Goal: Task Accomplishment & Management: Complete application form

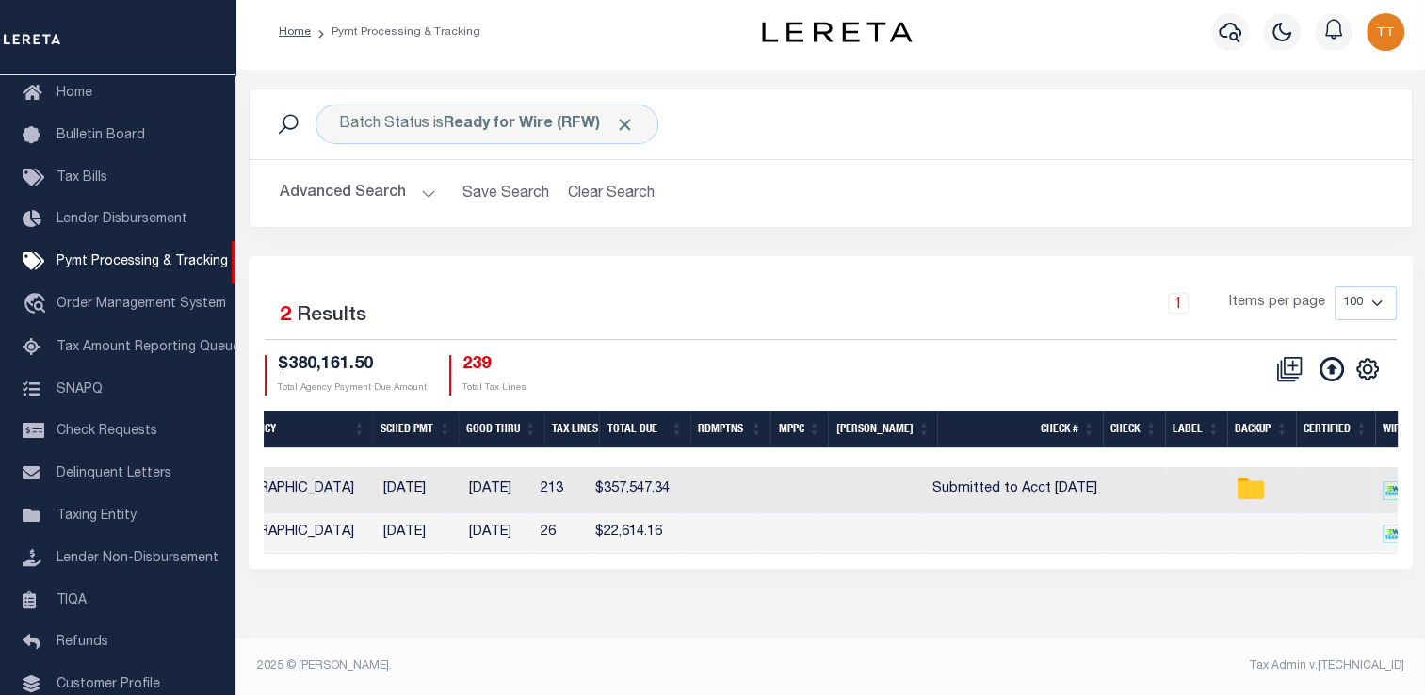
scroll to position [0, 534]
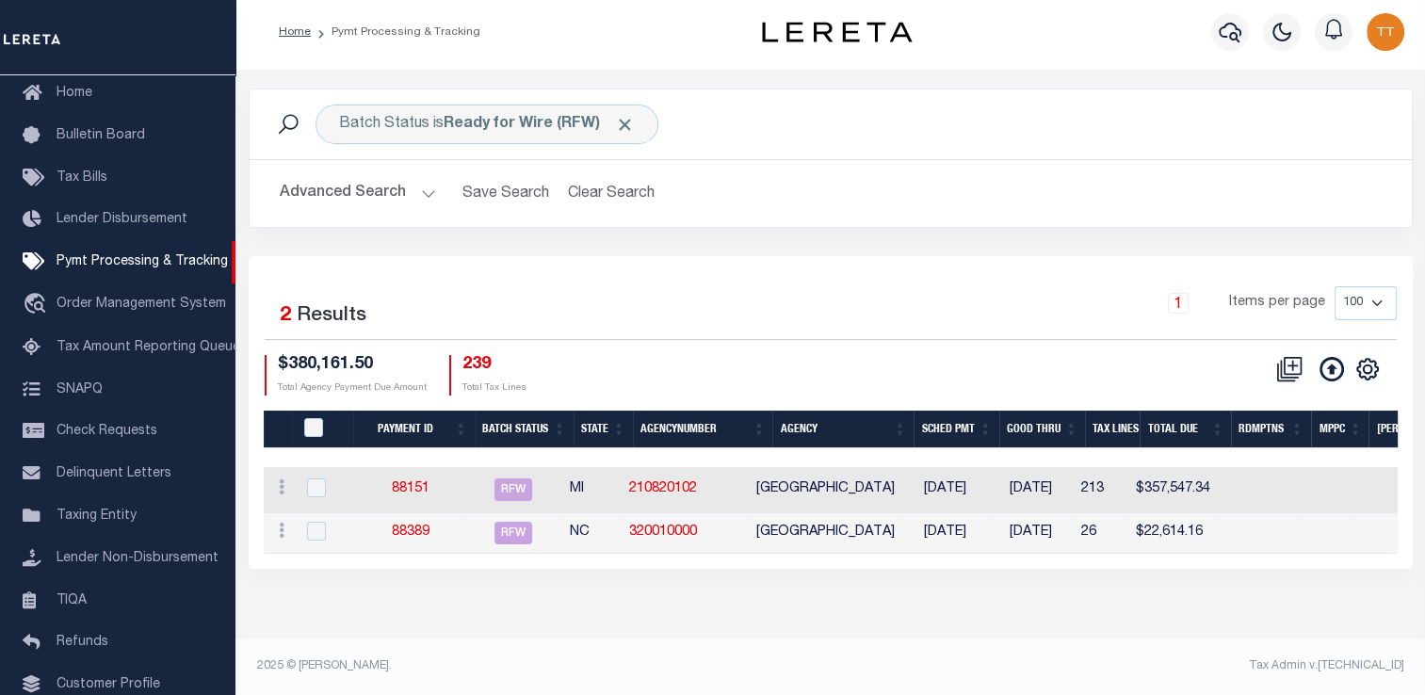
click at [426, 524] on td "88389" at bounding box center [410, 533] width 107 height 41
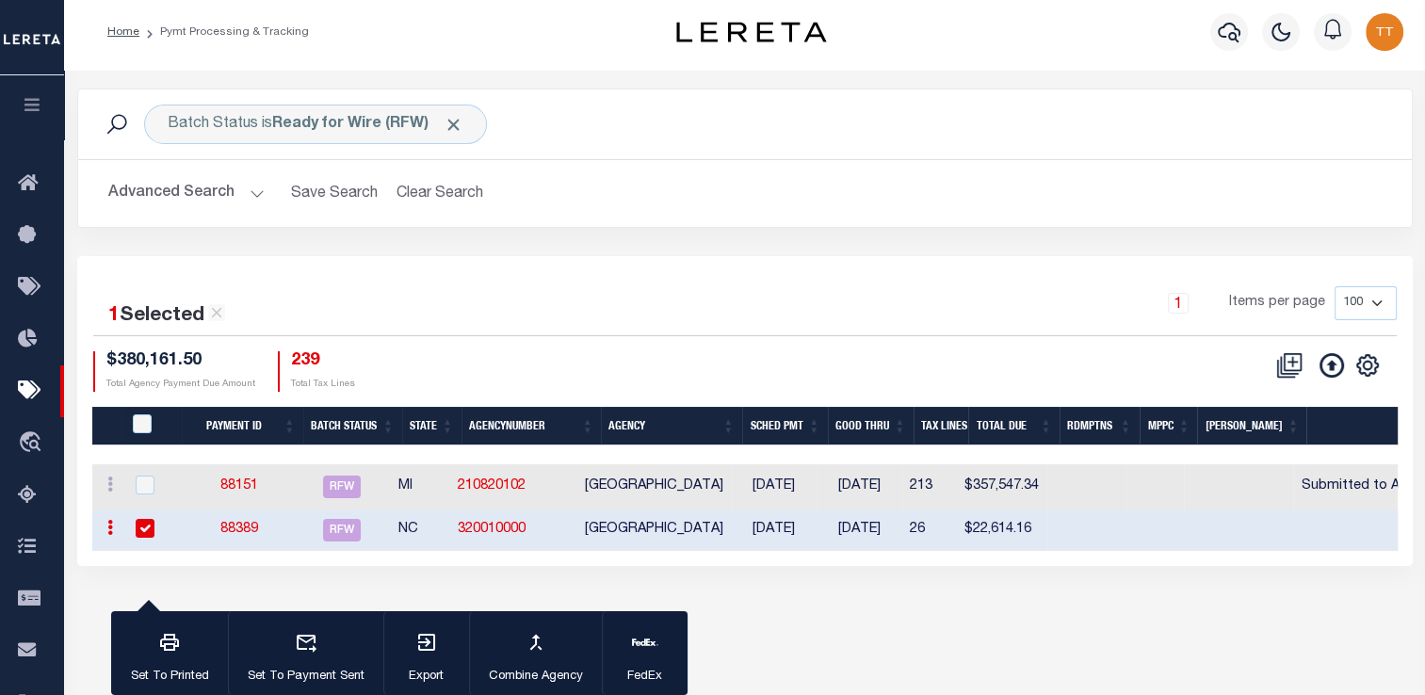
click at [143, 529] on input "checkbox" at bounding box center [145, 528] width 19 height 19
checkbox input "false"
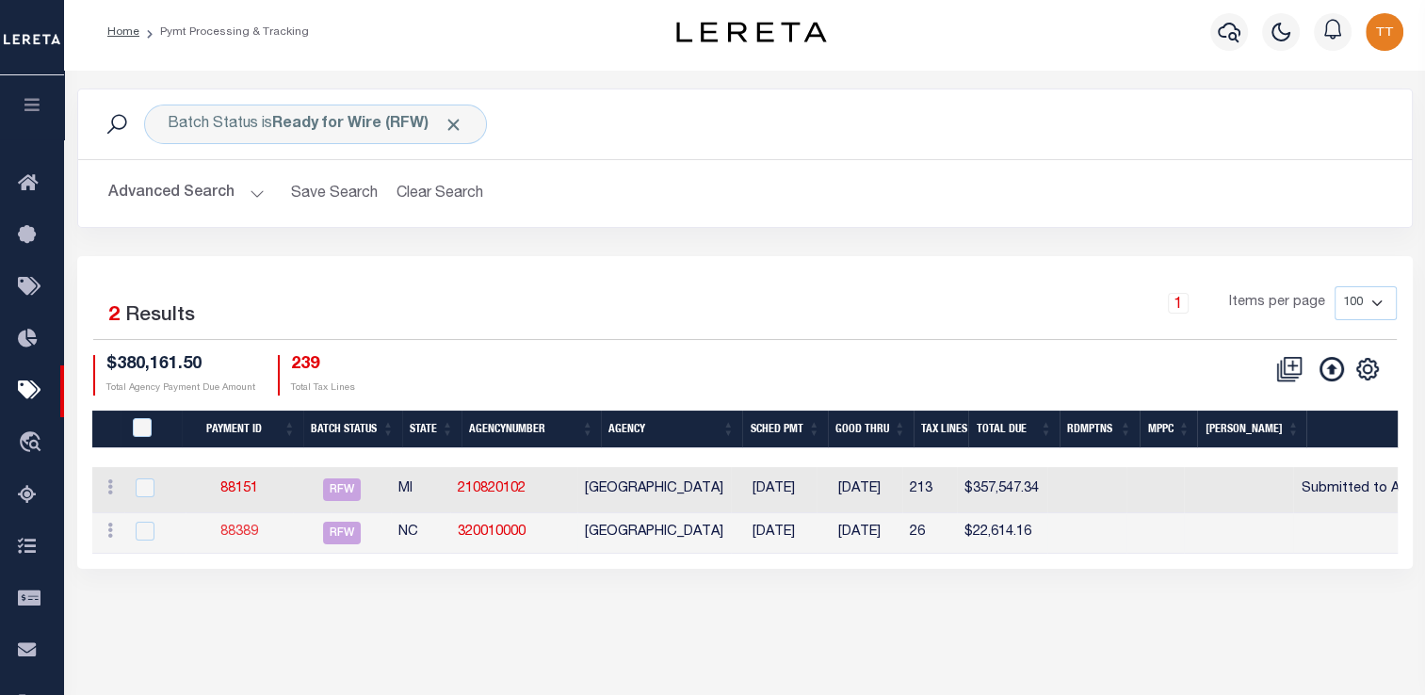
click at [242, 536] on link "88389" at bounding box center [239, 532] width 38 height 13
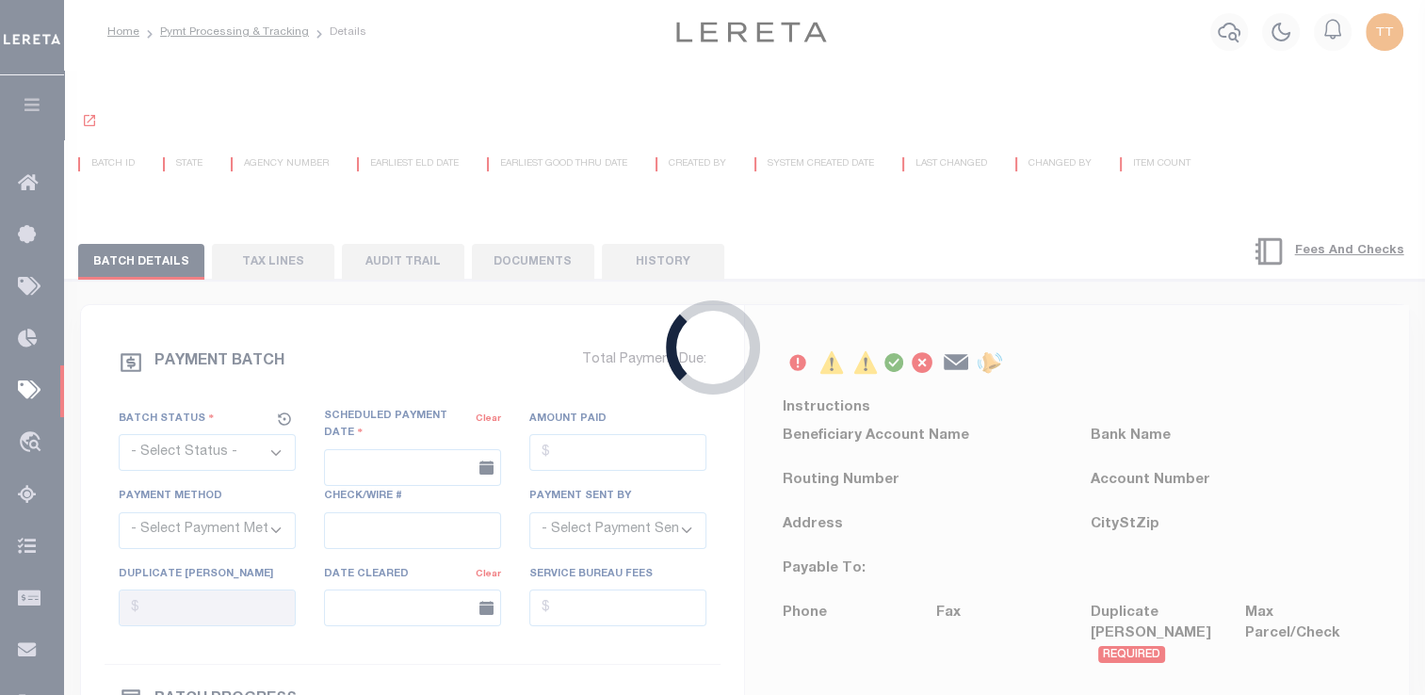
select select "RFW"
type input "[DATE]"
type input "$22,614.16"
select select "TRA"
select select "[PERSON_NAME]"
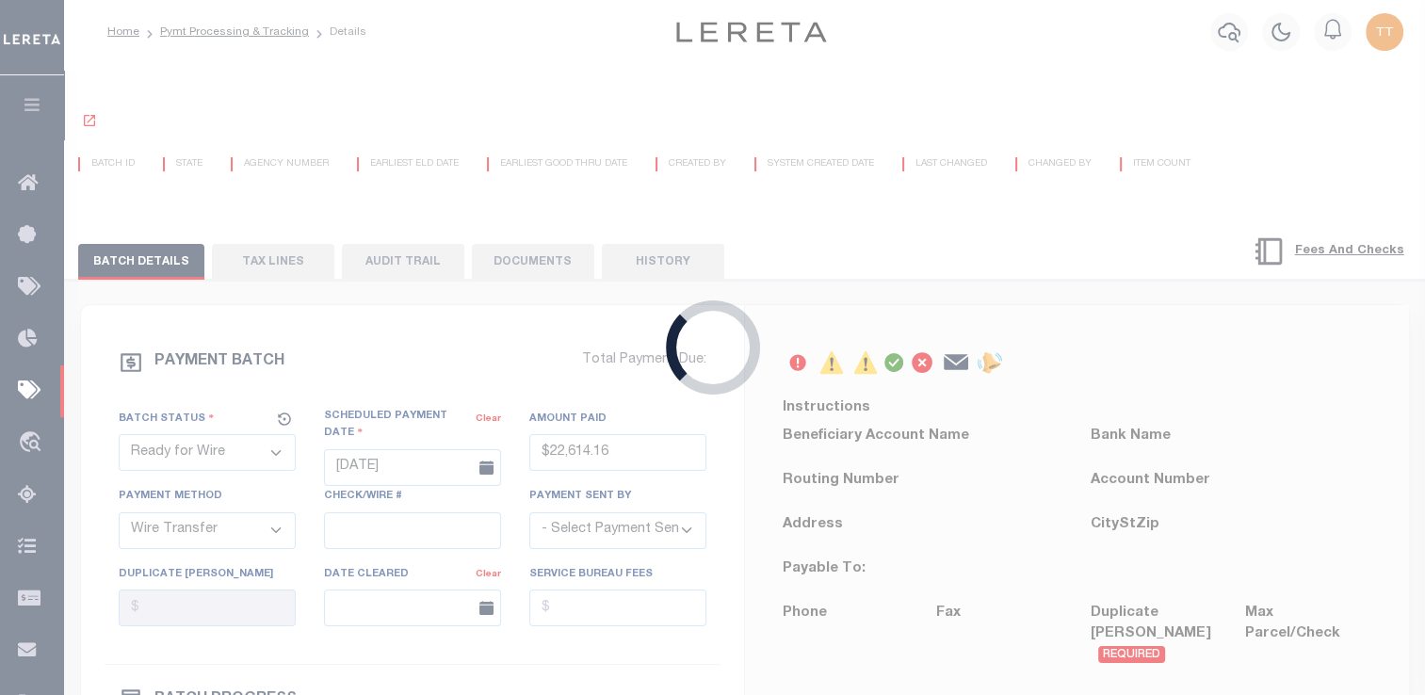
type input "N"
radio input "true"
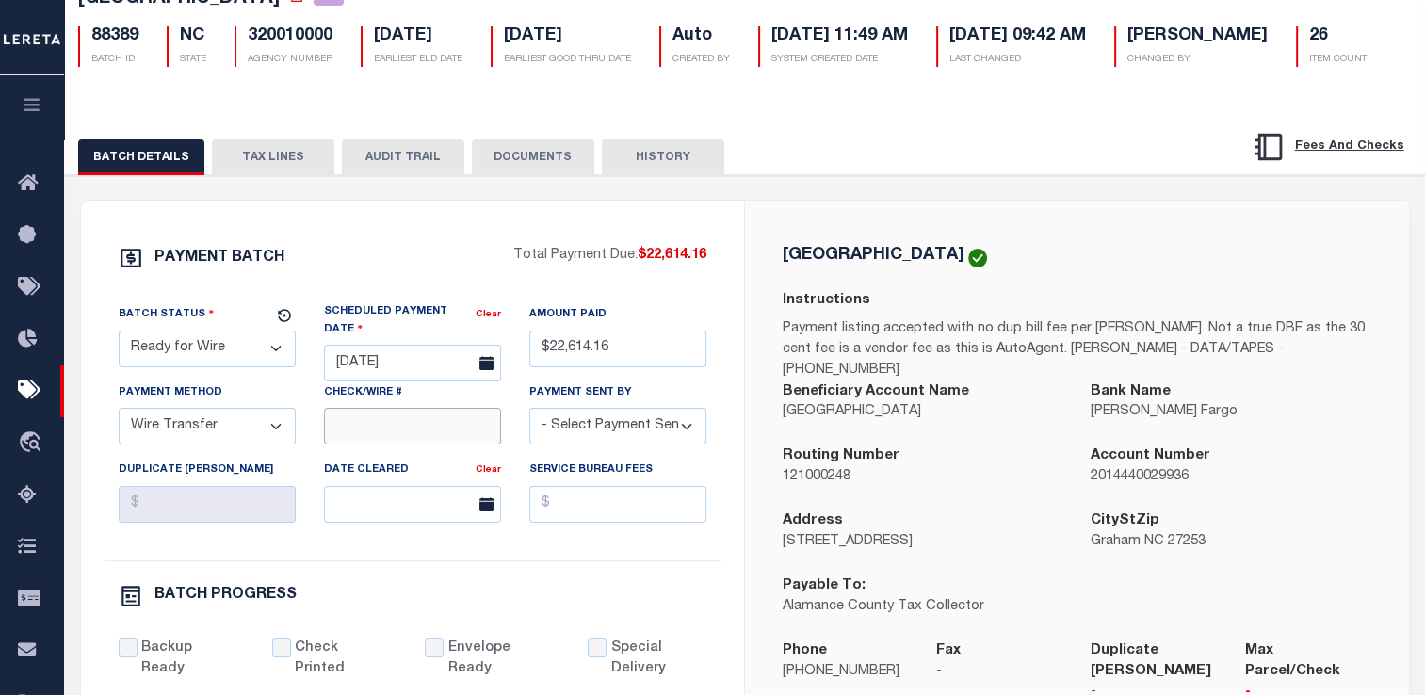
click at [411, 445] on input "Check/Wire #" at bounding box center [412, 426] width 177 height 37
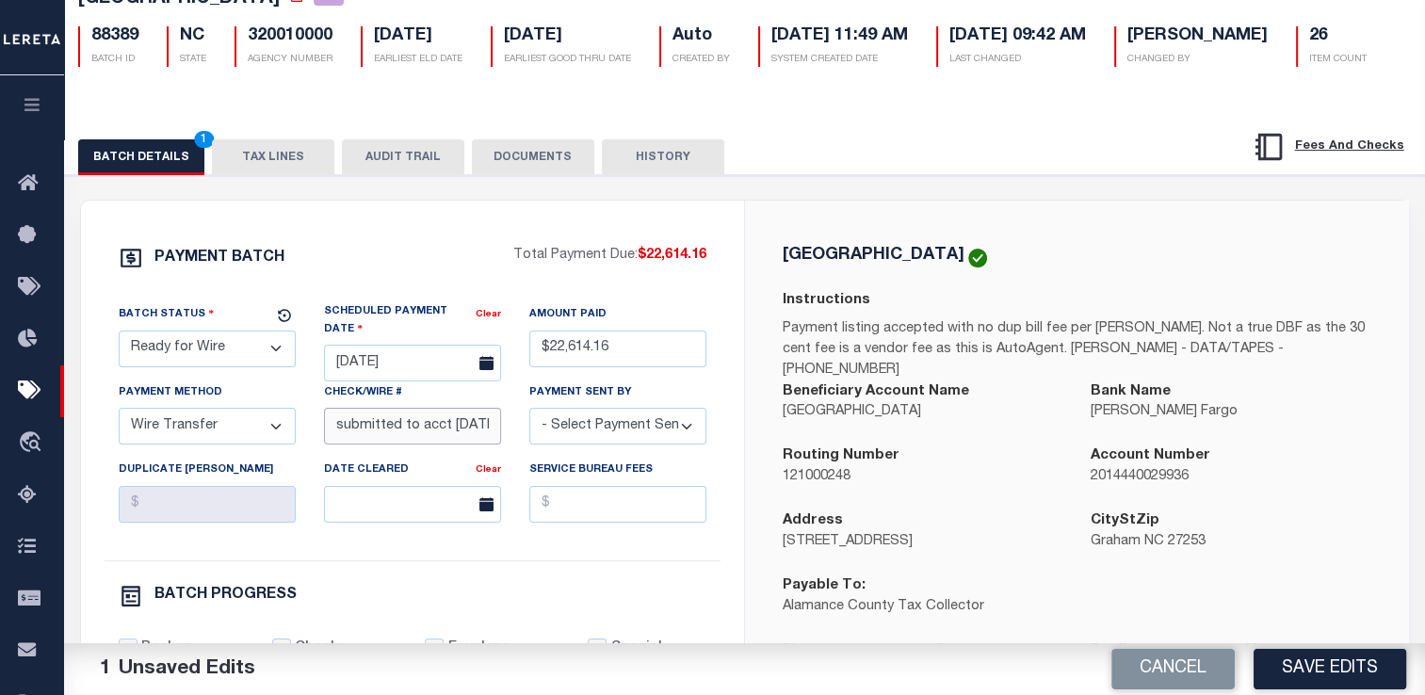
click at [464, 445] on input "submitted to acct [DATE]" at bounding box center [412, 426] width 177 height 37
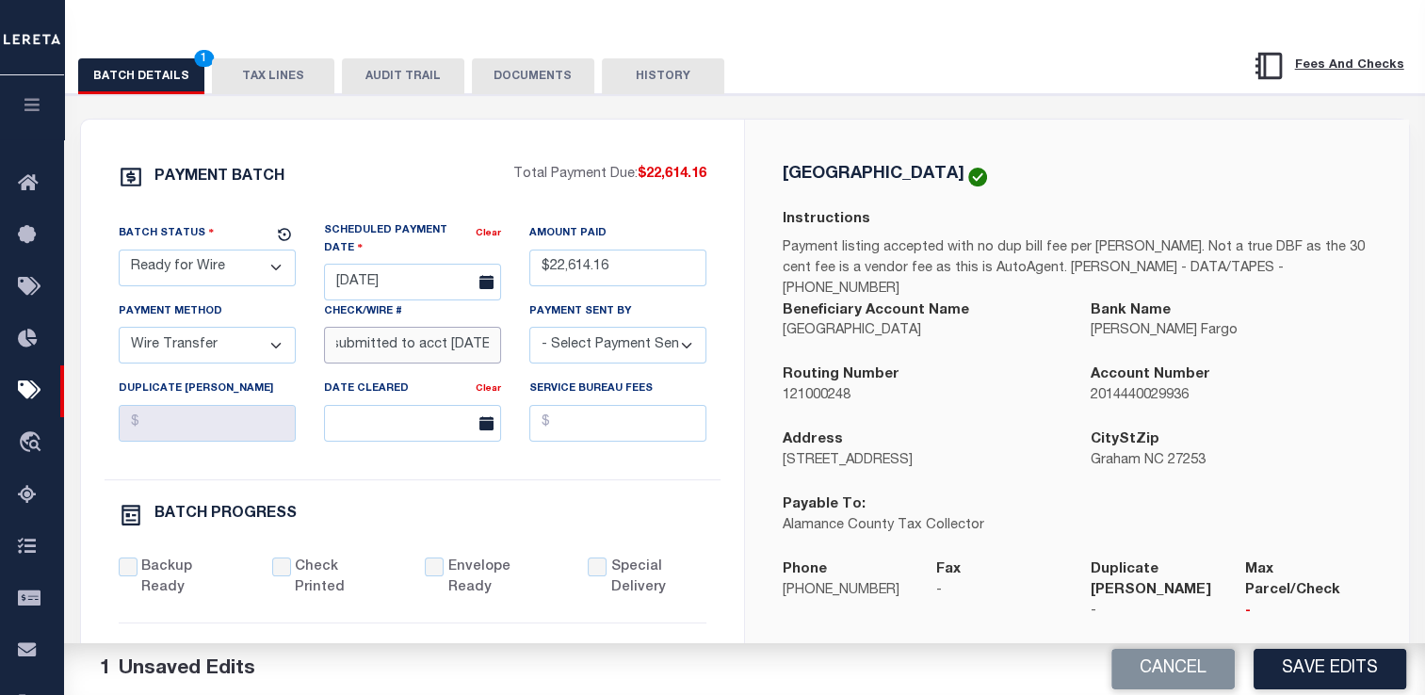
type input "submitted to acct [DATE]"
drag, startPoint x: 518, startPoint y: 132, endPoint x: 381, endPoint y: 233, distance: 170.5
click at [381, 201] on div "PAYMENT BATCH" at bounding box center [316, 183] width 395 height 36
click at [539, 94] on button "DOCUMENTS" at bounding box center [533, 76] width 122 height 36
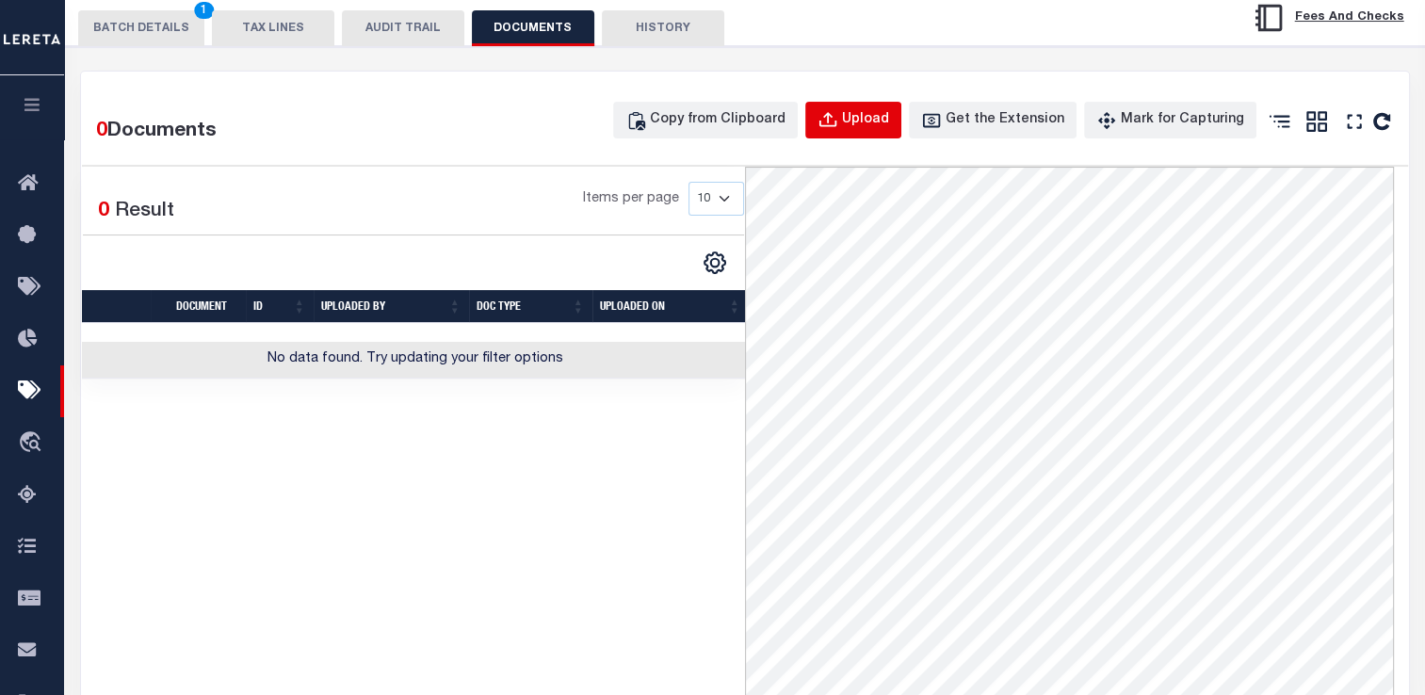
click at [876, 131] on div "Upload" at bounding box center [865, 120] width 47 height 21
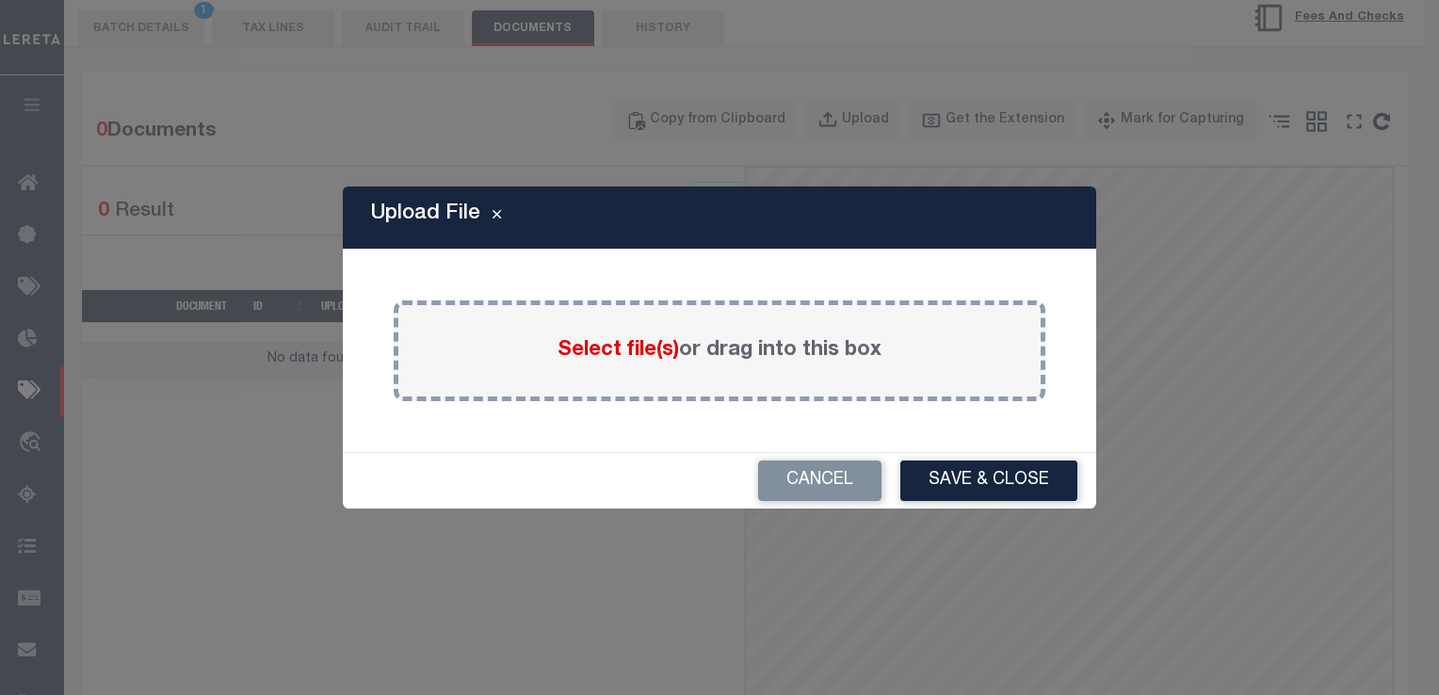
drag, startPoint x: 664, startPoint y: 350, endPoint x: 560, endPoint y: 375, distance: 107.4
click at [560, 375] on div "Select file(s) or drag into this box" at bounding box center [720, 350] width 652 height 101
click at [576, 350] on span "Select file(s)" at bounding box center [619, 350] width 122 height 21
click at [0, 0] on input "Select file(s) or drag into this box" at bounding box center [0, 0] width 0 height 0
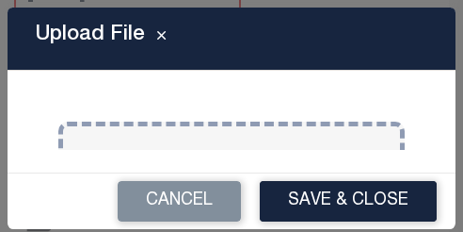
drag, startPoint x: 348, startPoint y: 105, endPoint x: 358, endPoint y: 64, distance: 41.8
click at [358, 64] on div "Upload File Paste copied image or file into this box Select file(s) or drag int…" at bounding box center [232, 118] width 448 height 221
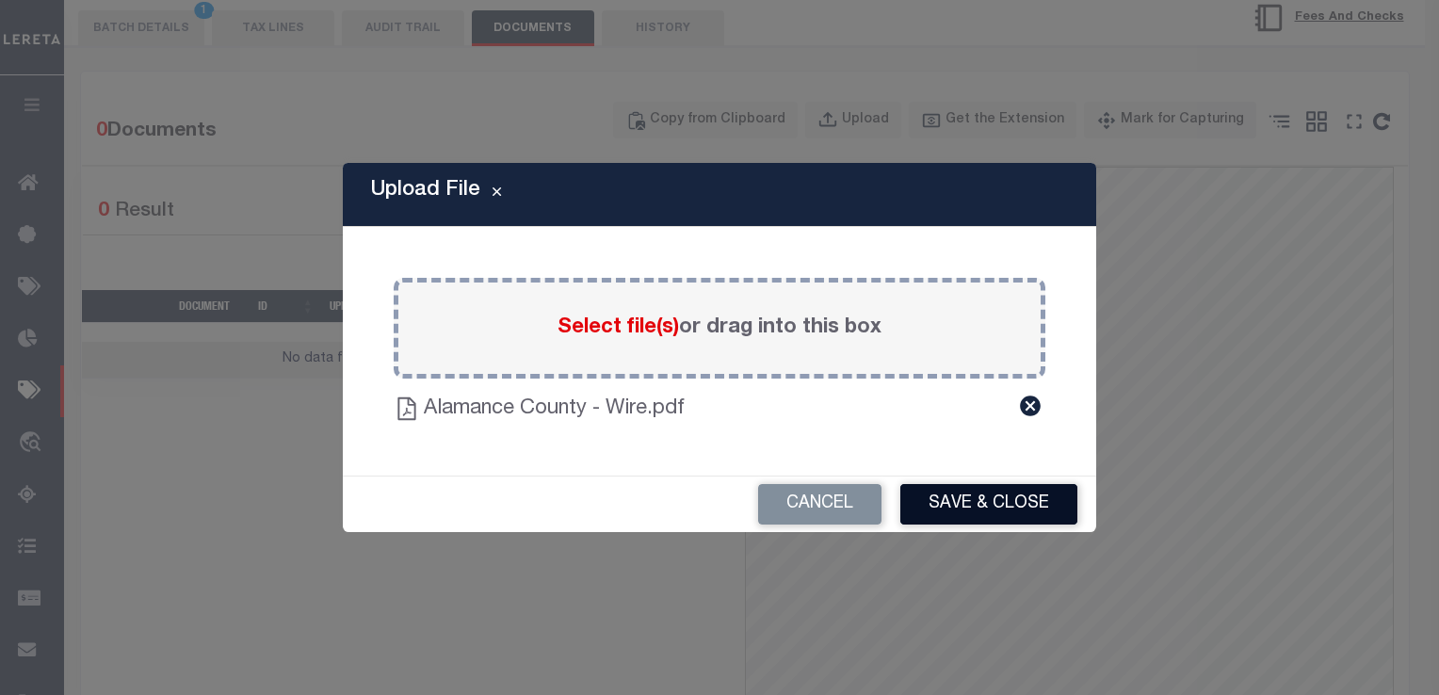
click at [956, 500] on button "Save & Close" at bounding box center [989, 504] width 177 height 41
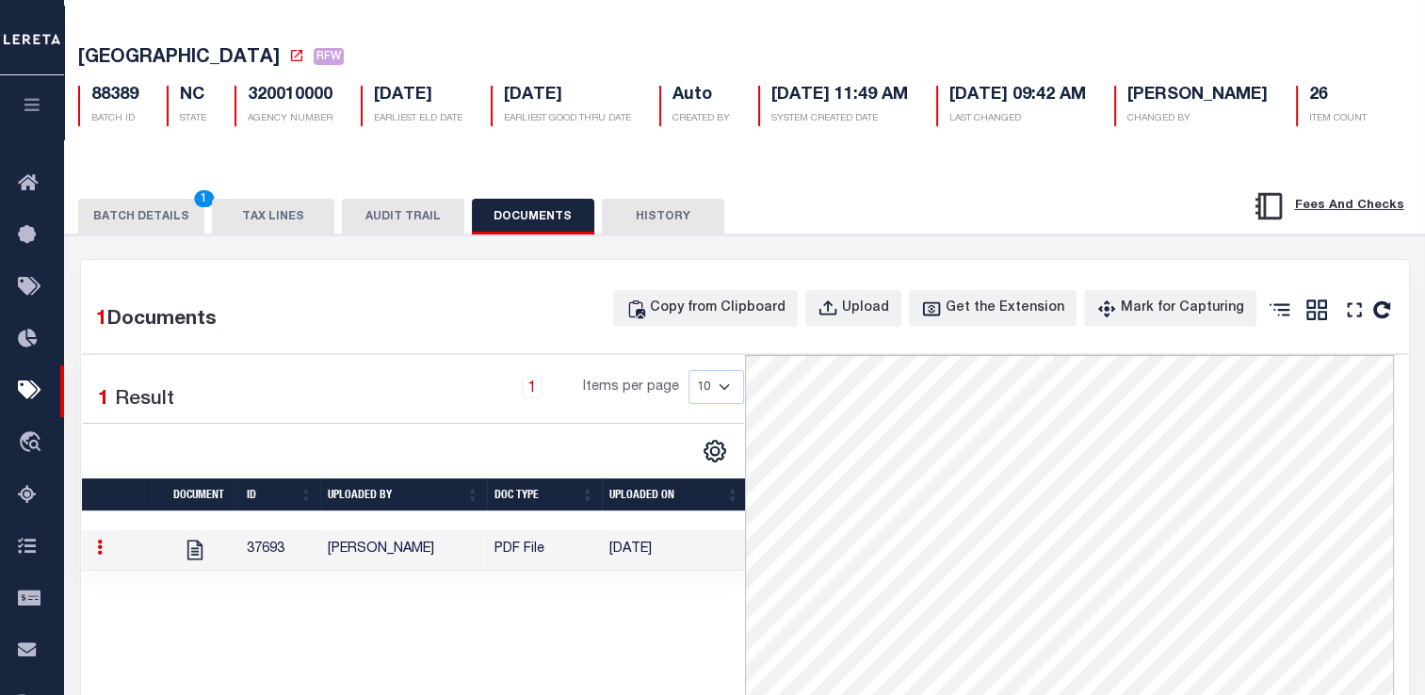
scroll to position [60, 0]
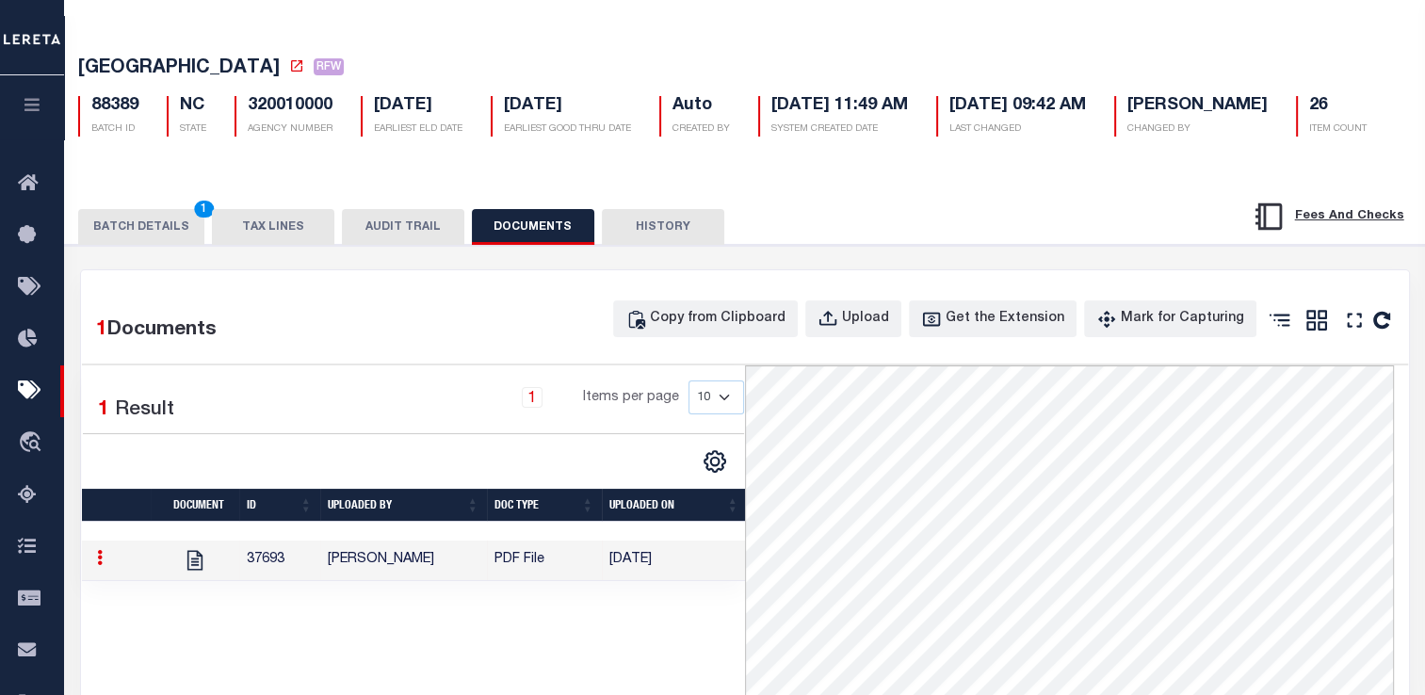
click at [137, 245] on button "BATCH DETAILS 1" at bounding box center [141, 227] width 126 height 36
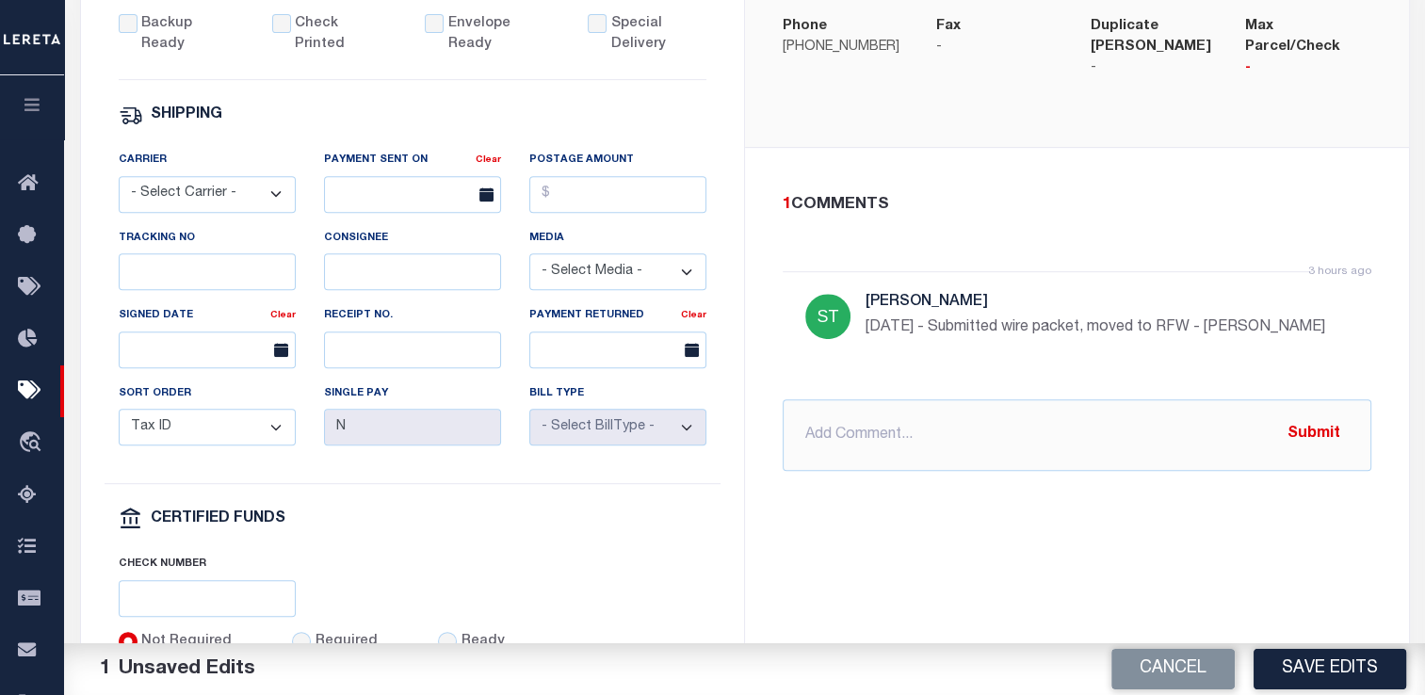
scroll to position [656, 0]
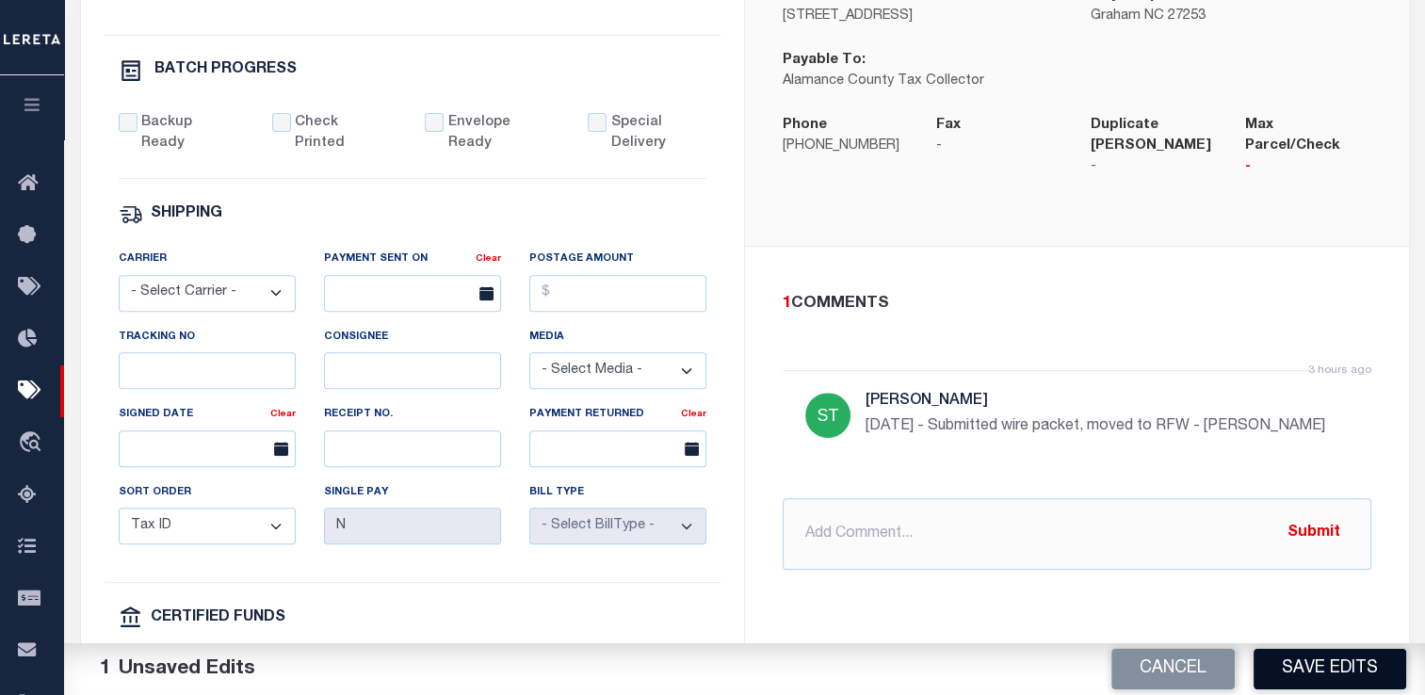
click at [1326, 670] on button "Save Edits" at bounding box center [1330, 669] width 153 height 41
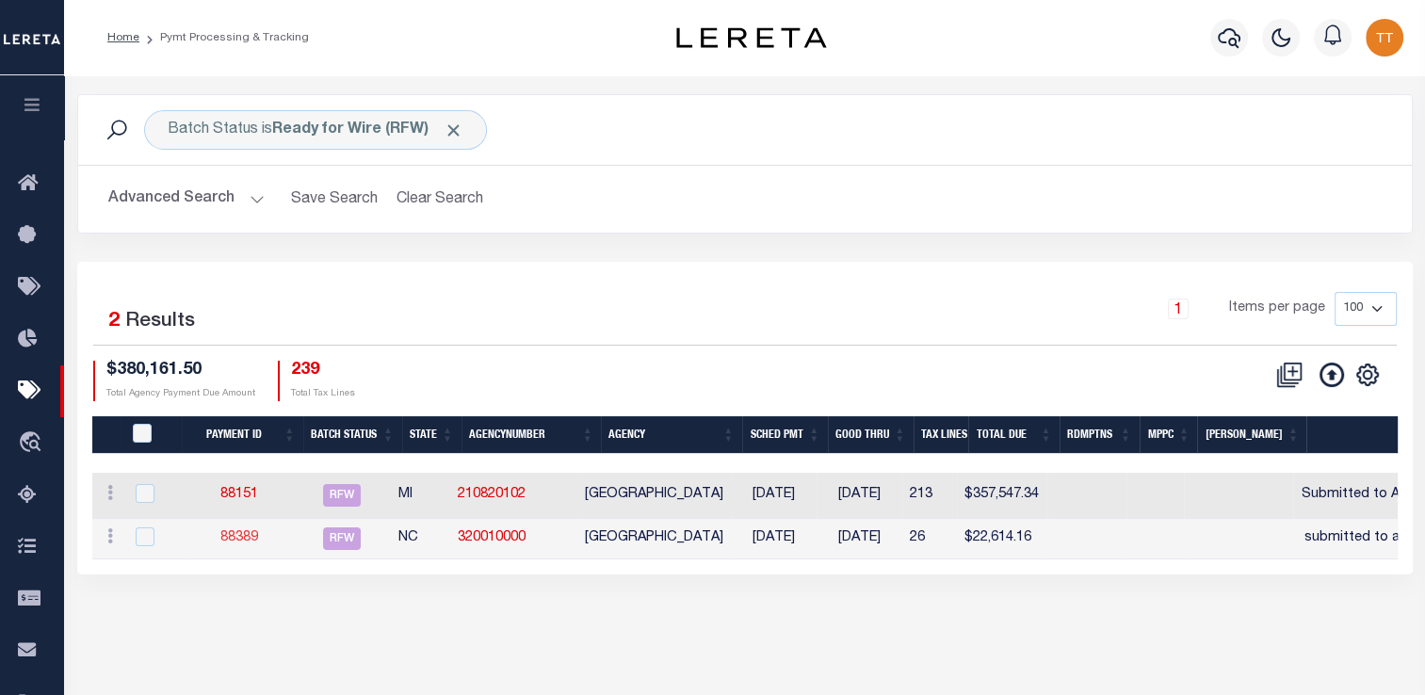
click at [237, 542] on link "88389" at bounding box center [239, 537] width 38 height 13
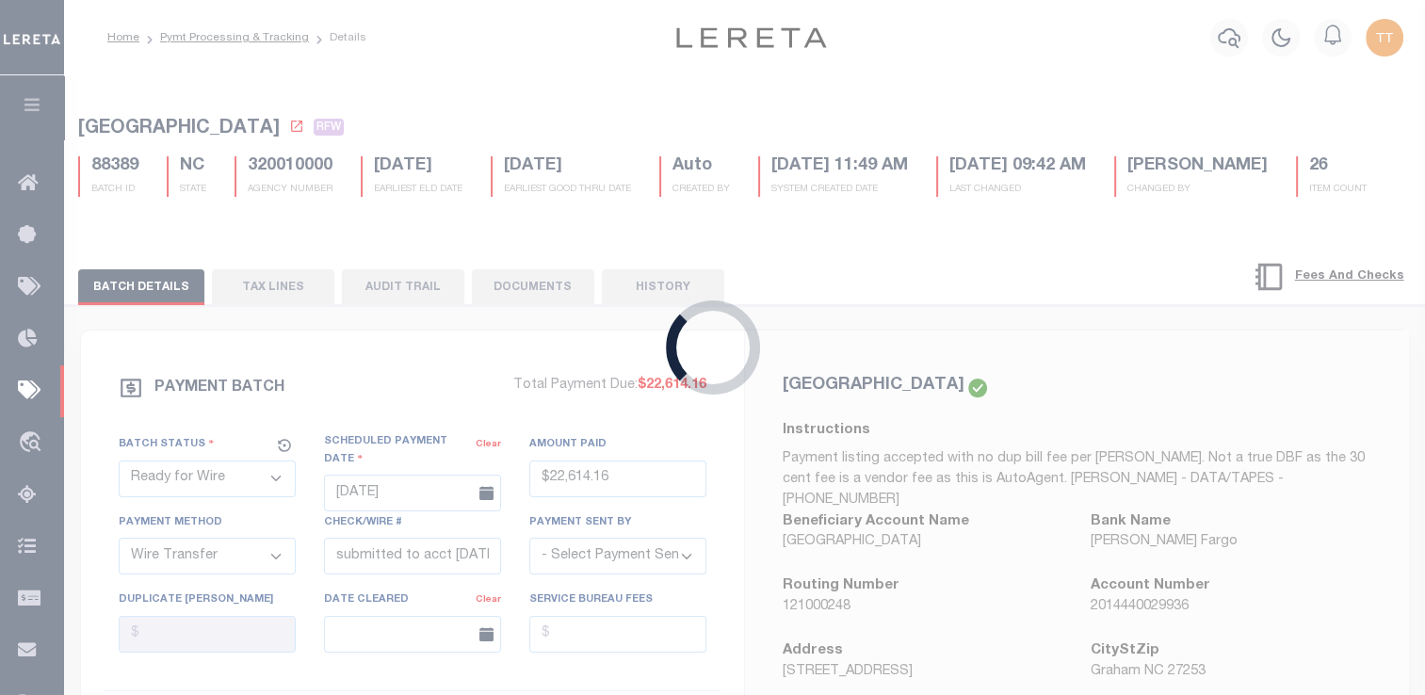
type input "$22,614.16"
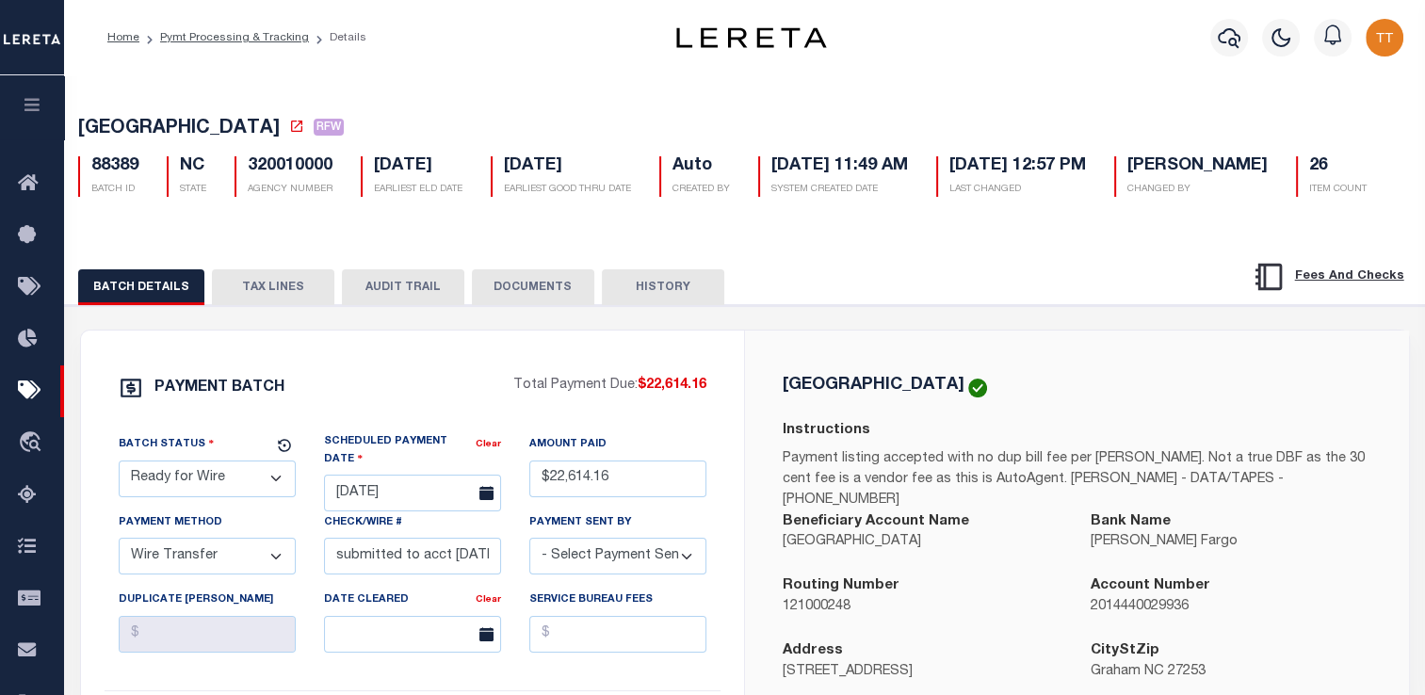
click at [528, 305] on button "DOCUMENTS" at bounding box center [533, 287] width 122 height 36
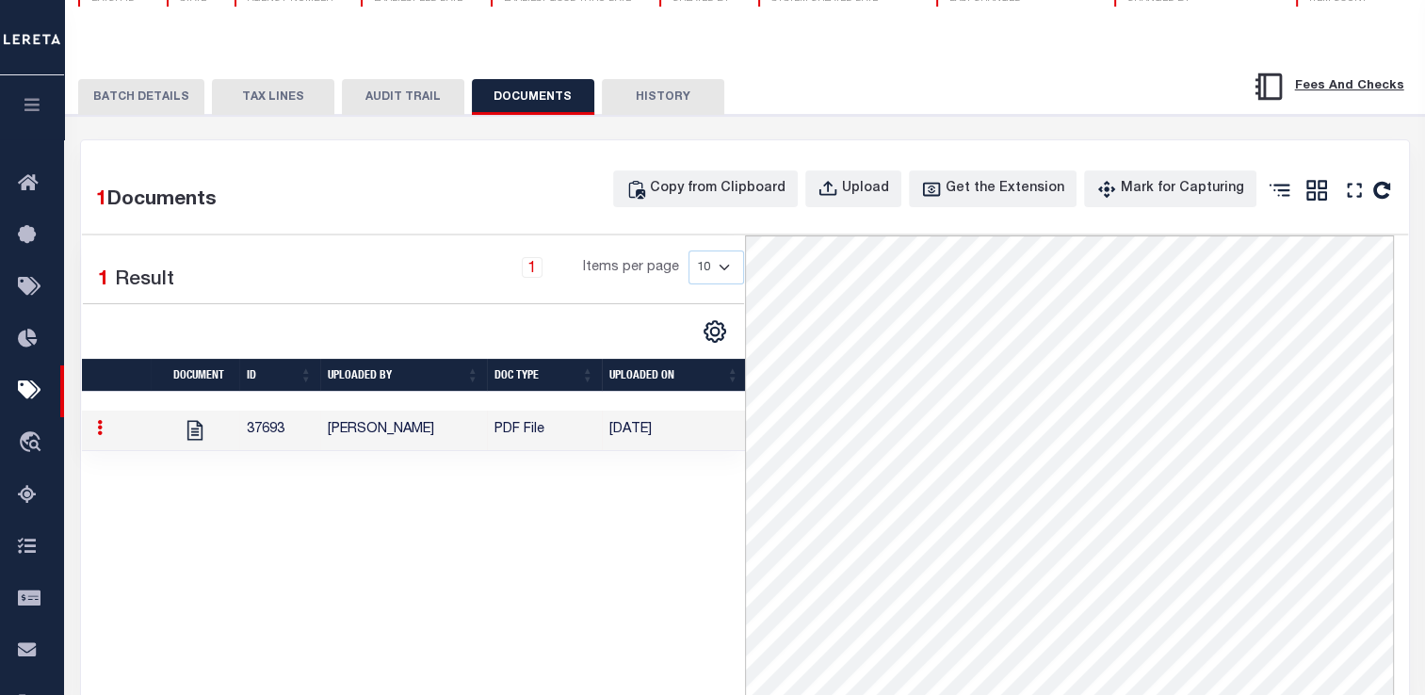
scroll to position [191, 0]
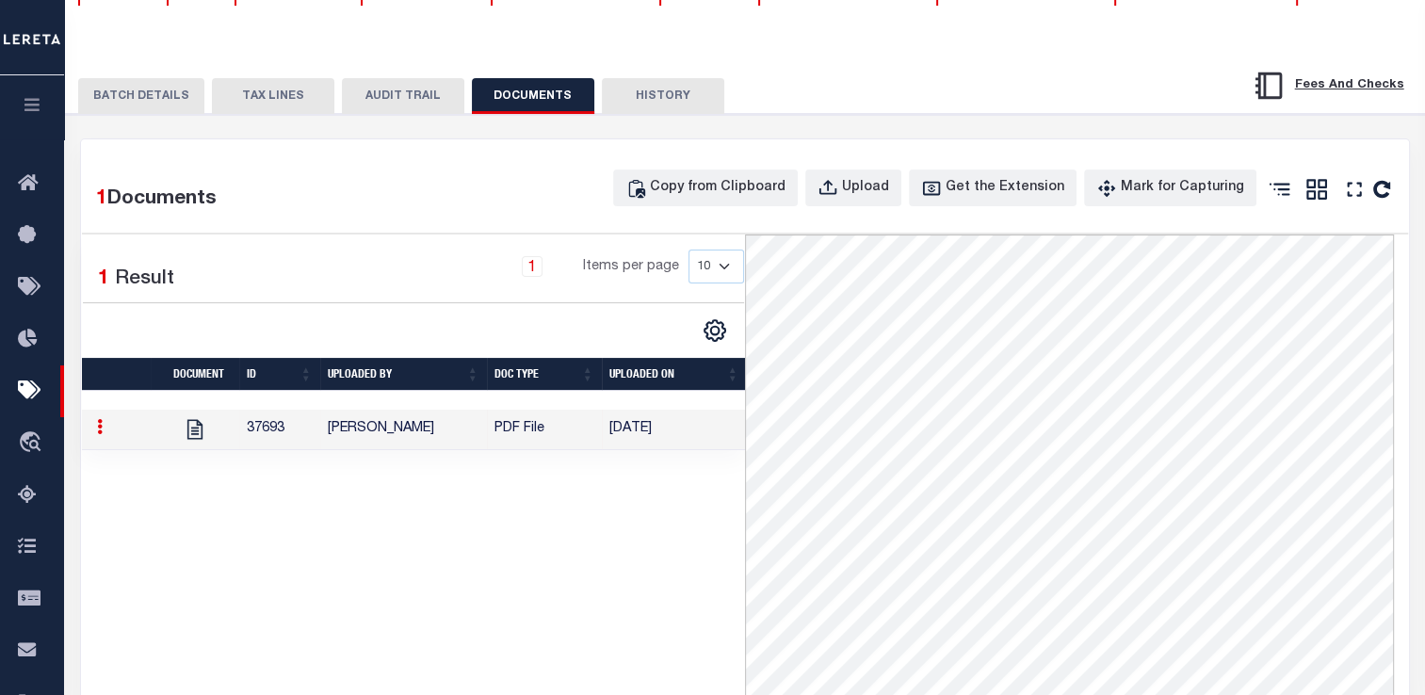
click at [162, 114] on button "BATCH DETAILS" at bounding box center [141, 96] width 126 height 36
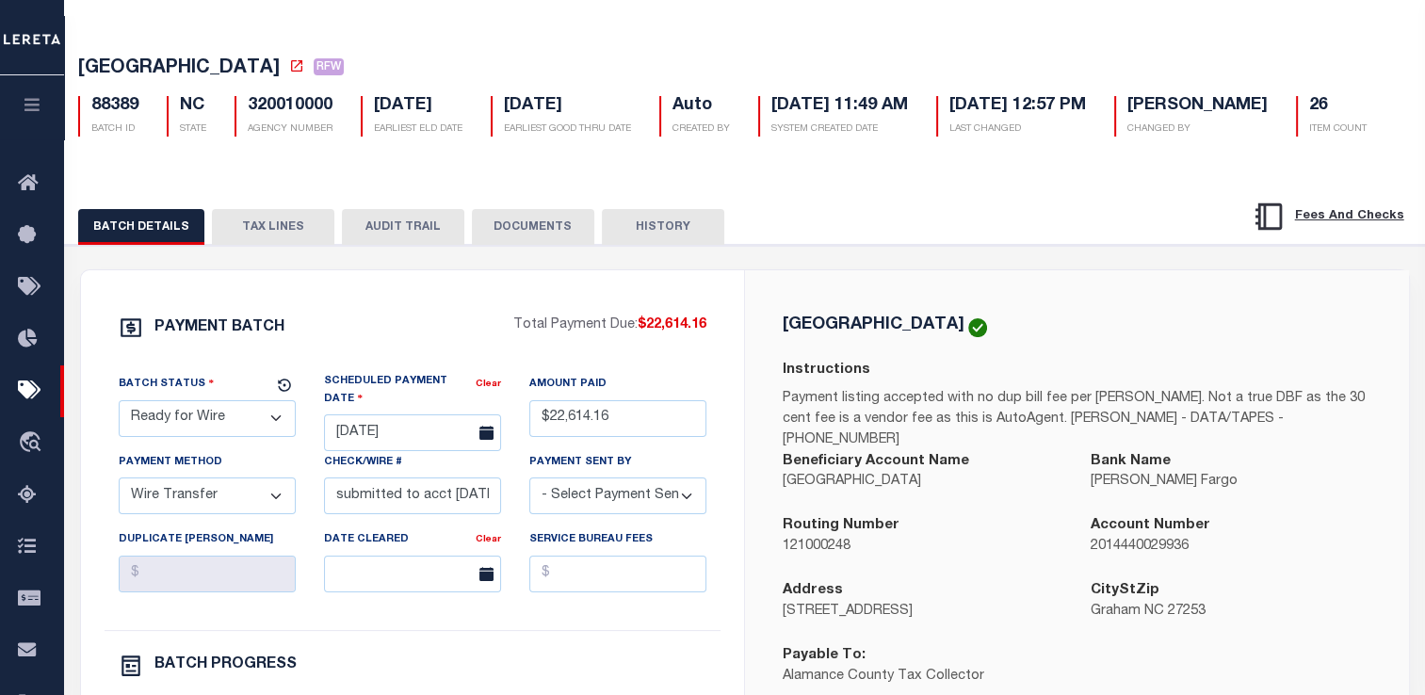
scroll to position [0, 0]
